Goal: Find specific page/section: Find specific page/section

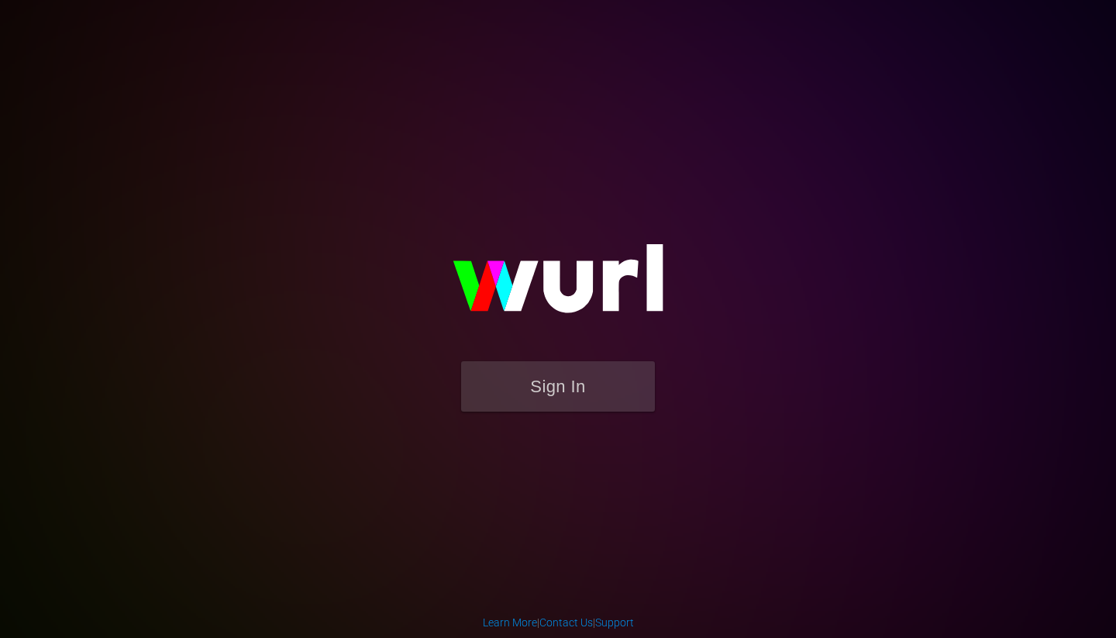
click at [536, 383] on button "Sign In" at bounding box center [558, 386] width 194 height 50
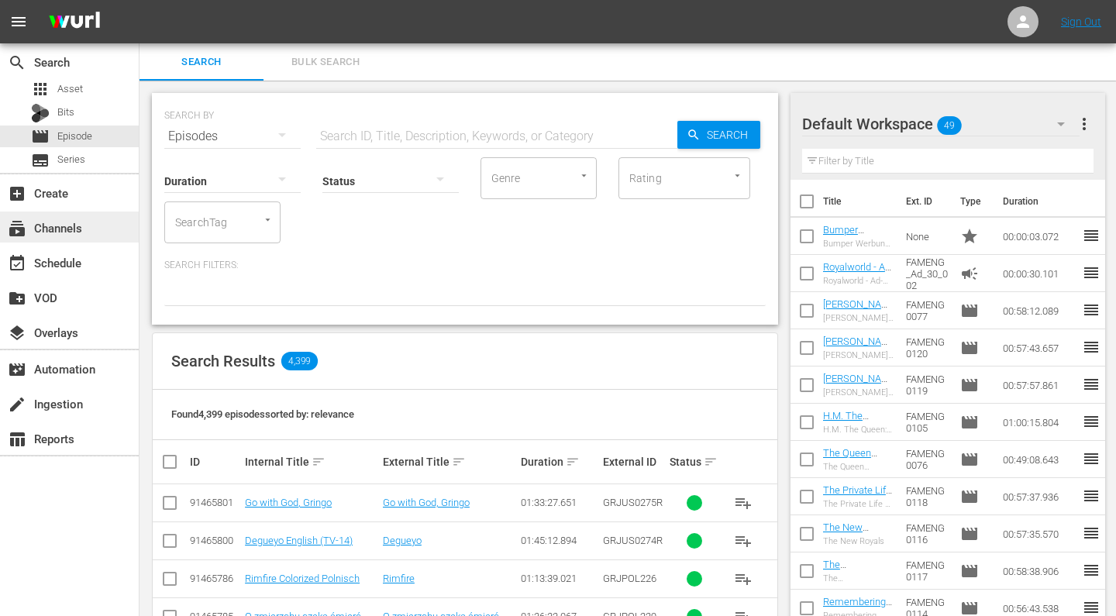
click at [57, 228] on div "subscriptions Channels" at bounding box center [43, 226] width 87 height 14
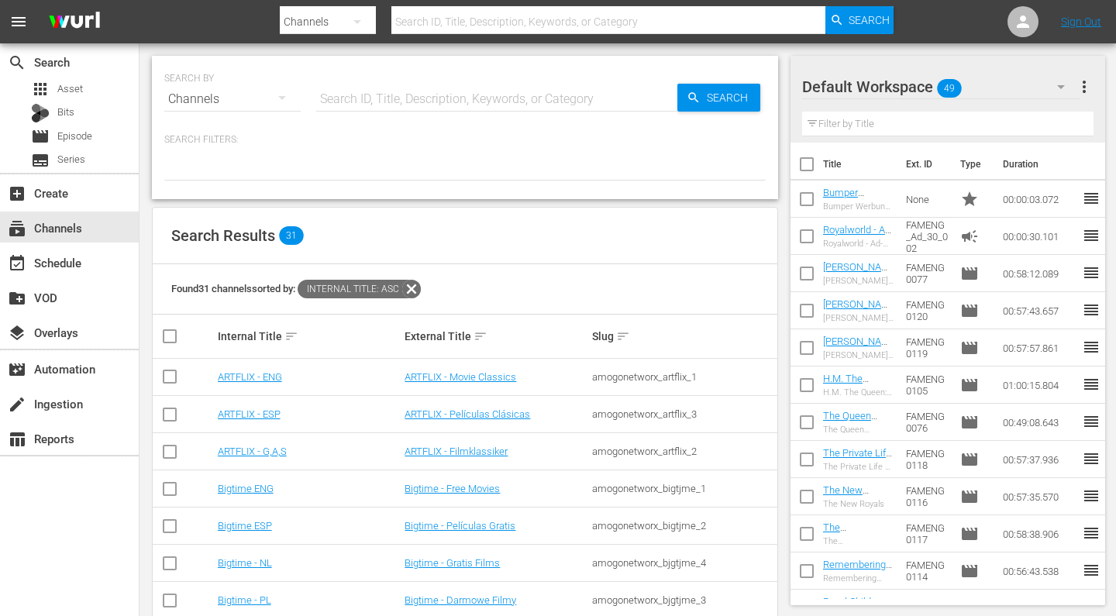
click at [374, 101] on input "text" at bounding box center [496, 99] width 361 height 37
click at [1063, 87] on icon "button" at bounding box center [1061, 87] width 8 height 4
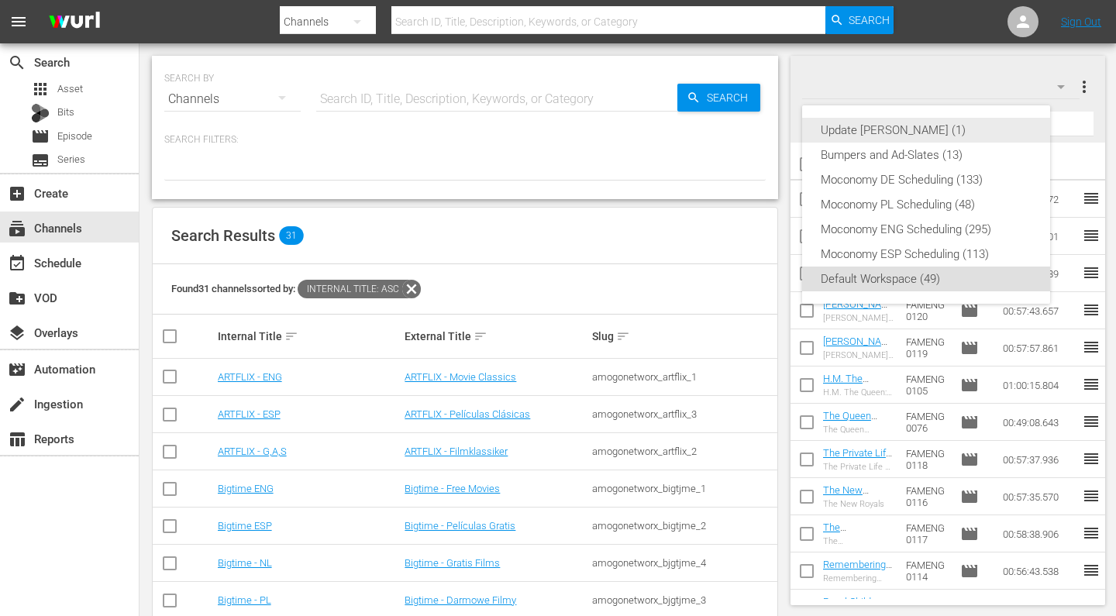
click at [857, 120] on div "Update [PERSON_NAME] (1)" at bounding box center [926, 130] width 211 height 25
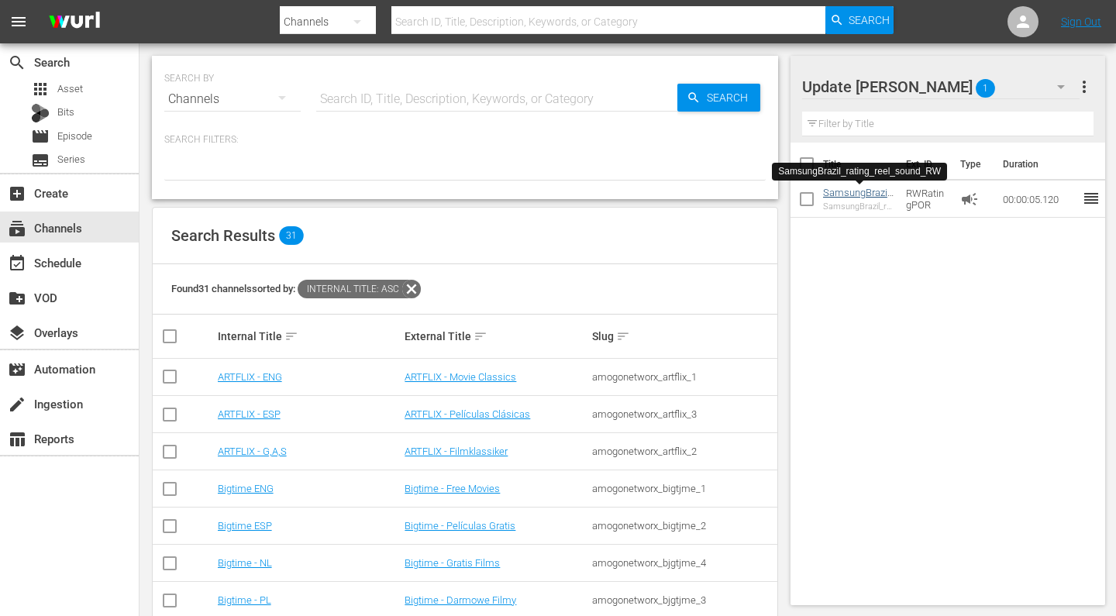
click at [848, 195] on link "SamsungBrazil_rating_reel_sound_RW" at bounding box center [858, 204] width 71 height 35
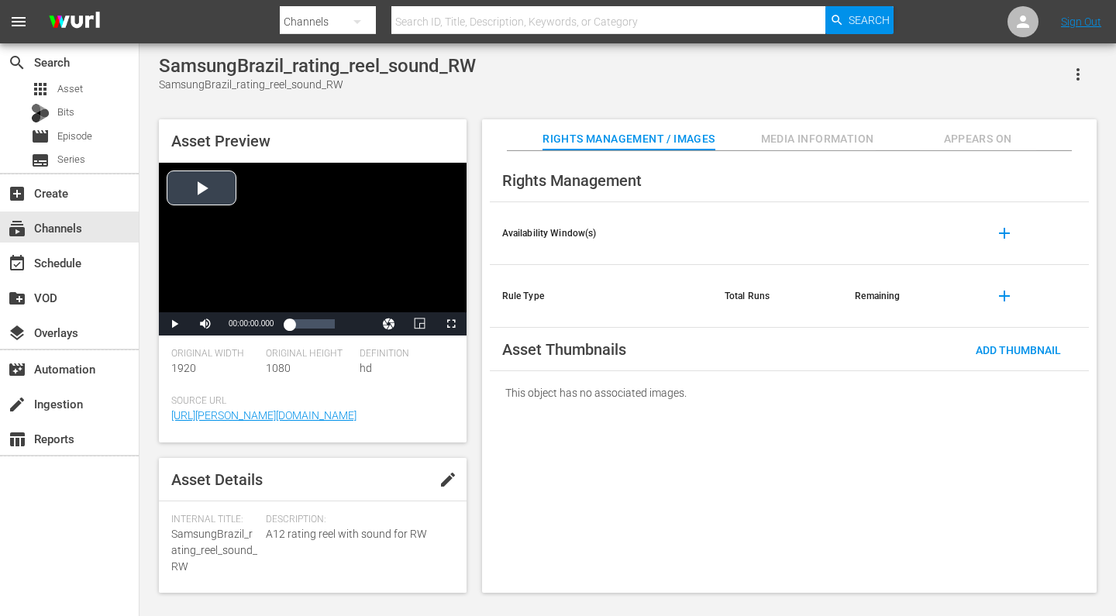
click at [201, 191] on div "Video Player" at bounding box center [313, 238] width 308 height 150
click at [174, 324] on span "Video Player" at bounding box center [174, 324] width 0 height 0
click at [59, 228] on div "subscriptions Channels" at bounding box center [43, 226] width 87 height 14
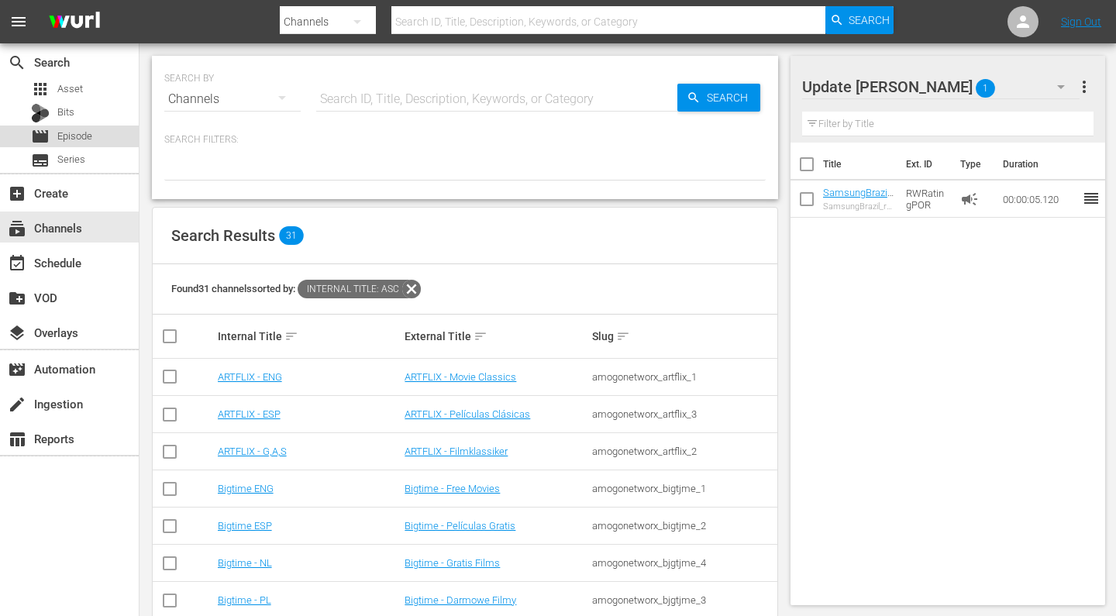
click at [76, 133] on span "Episode" at bounding box center [74, 137] width 35 height 16
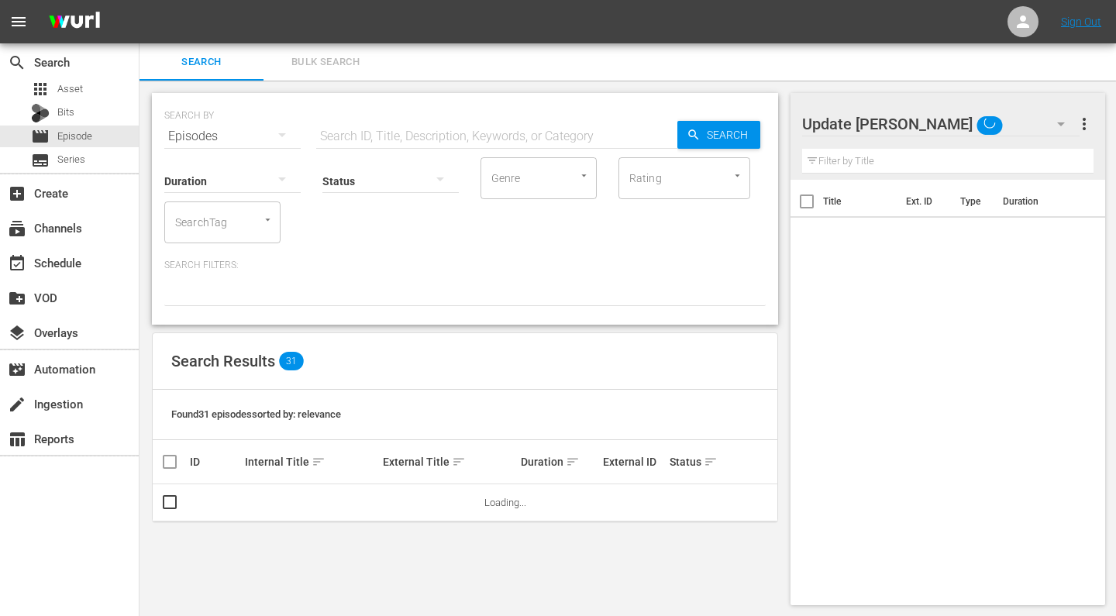
click at [355, 140] on input "text" at bounding box center [496, 136] width 361 height 37
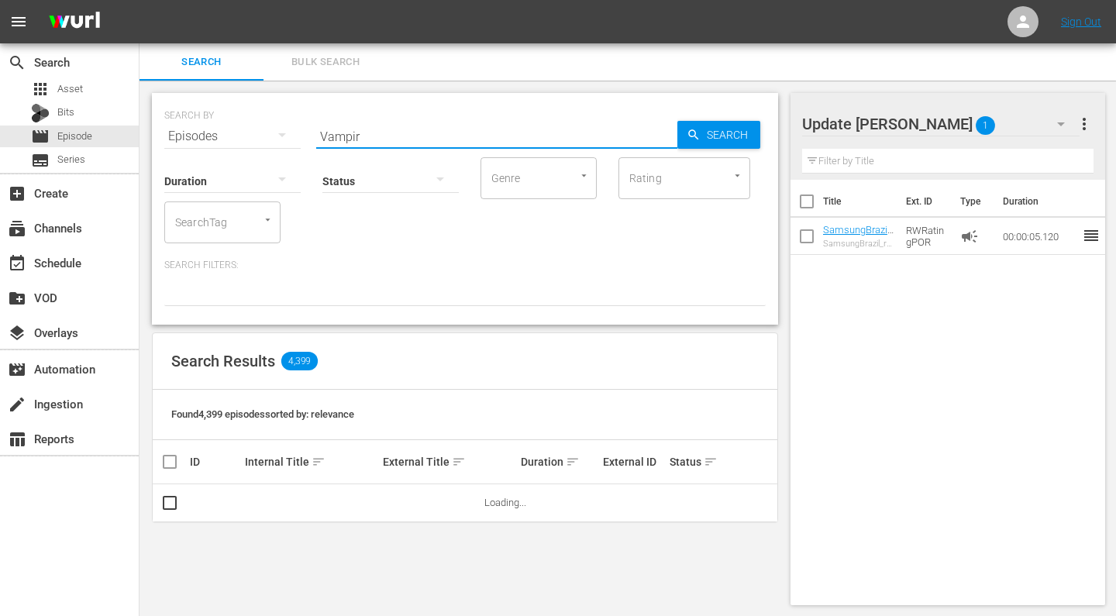
drag, startPoint x: 355, startPoint y: 140, endPoint x: 548, endPoint y: 125, distance: 193.6
click at [548, 125] on input "Vampir" at bounding box center [496, 136] width 361 height 37
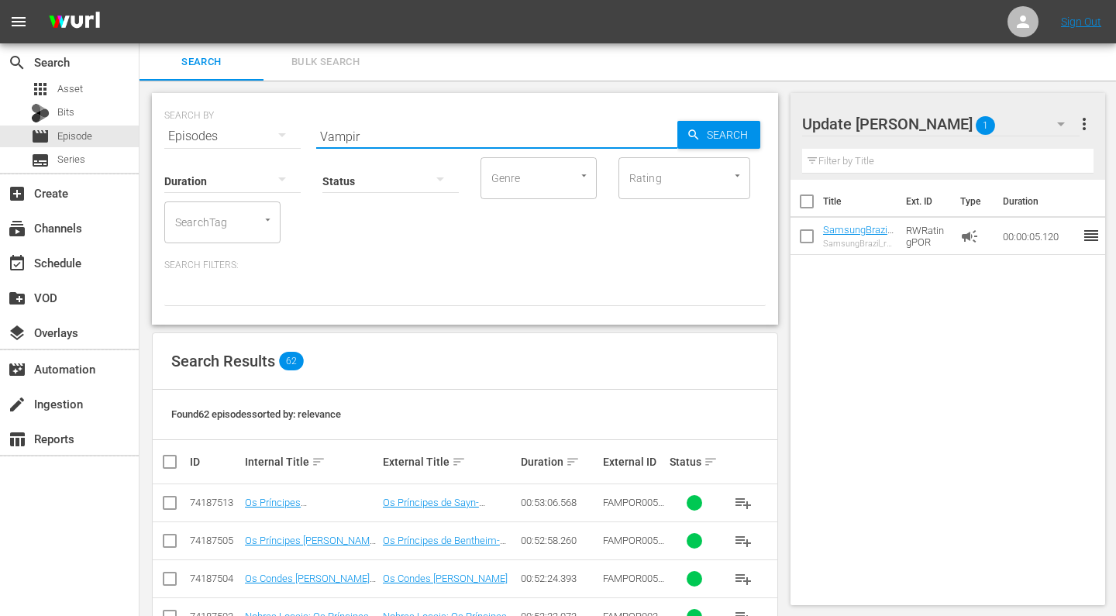
click at [462, 140] on input "Vampir" at bounding box center [496, 136] width 361 height 37
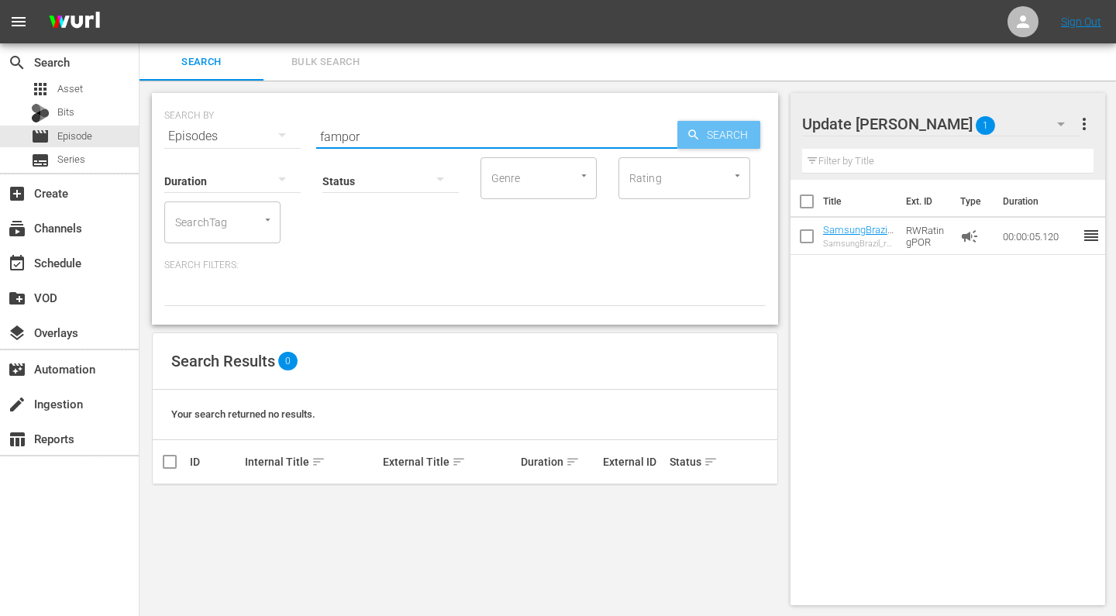
click at [735, 133] on span "Search" at bounding box center [731, 135] width 60 height 28
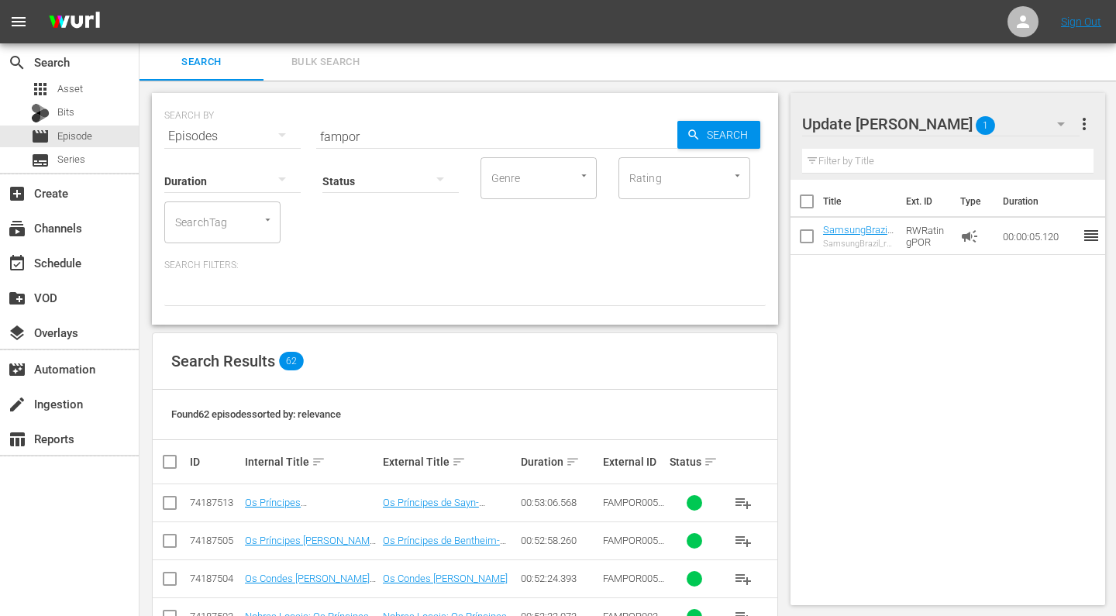
click at [369, 140] on input "fampor" at bounding box center [496, 136] width 361 height 37
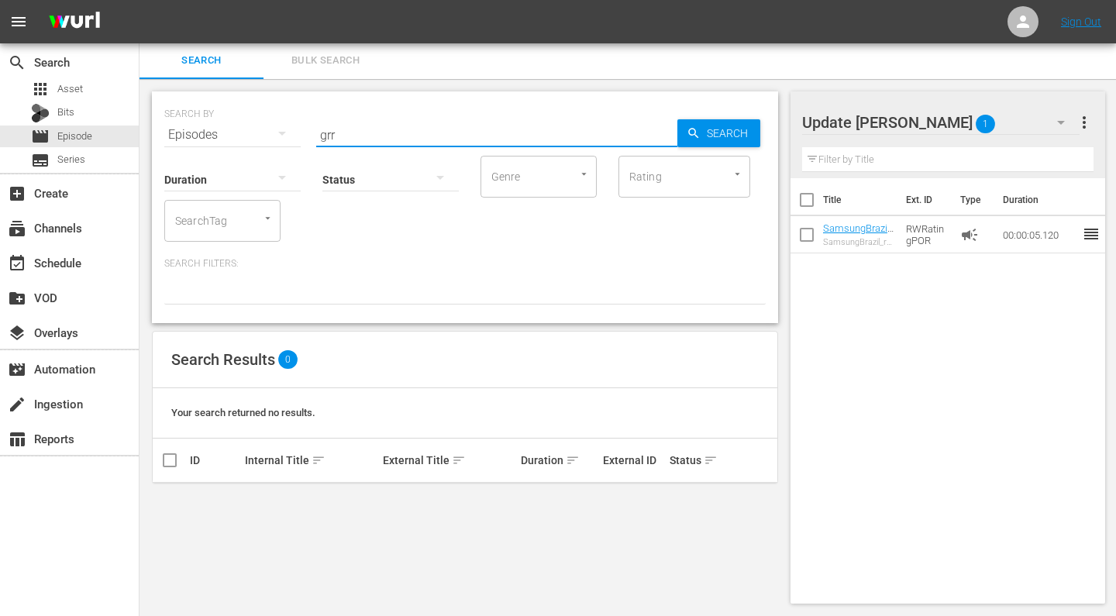
scroll to position [2, 0]
click at [355, 136] on input "grr" at bounding box center [496, 134] width 361 height 37
type input "grj"
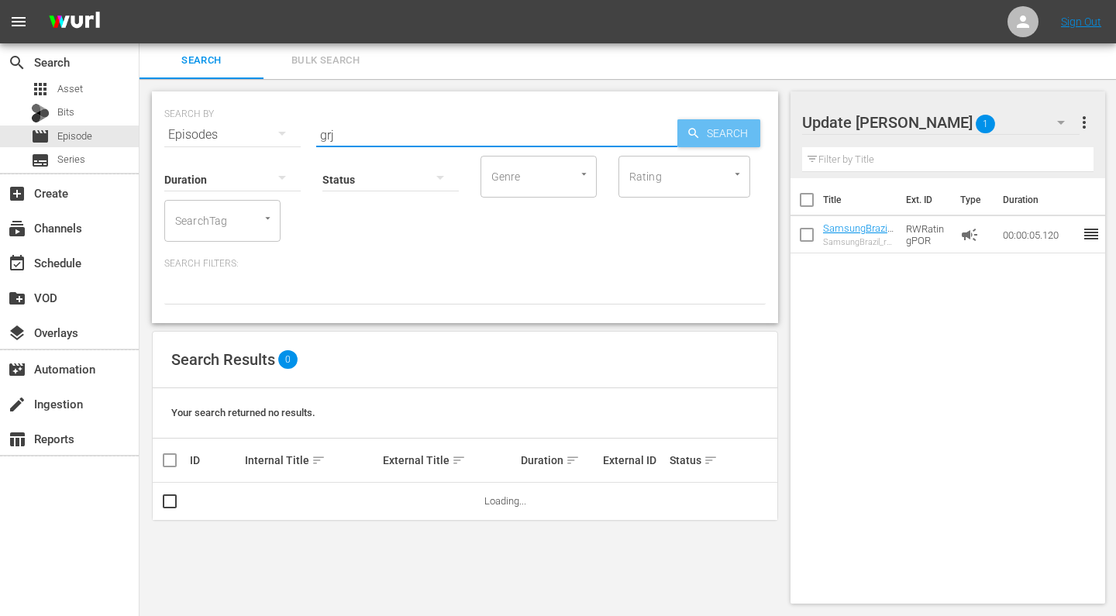
click at [720, 139] on span "Search" at bounding box center [731, 133] width 60 height 28
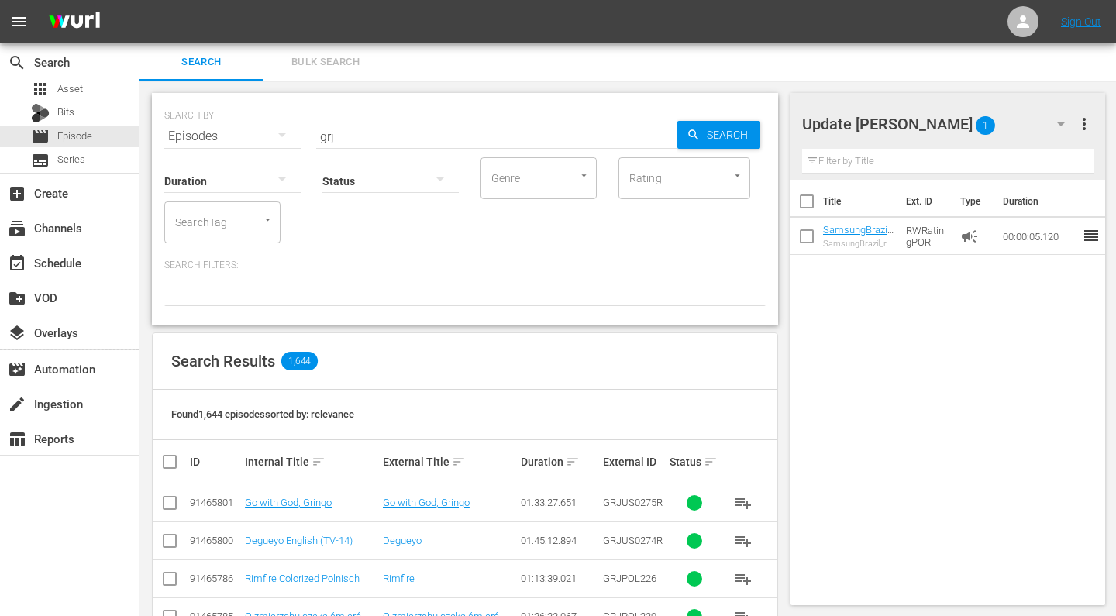
scroll to position [0, 0]
